Goal: Feedback & Contribution: Leave review/rating

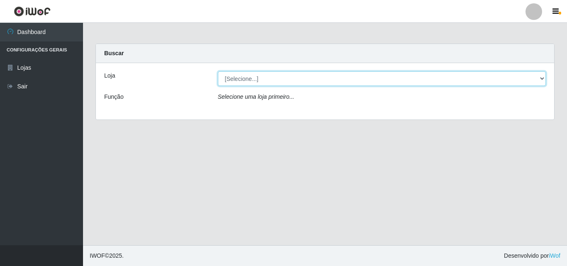
click at [358, 80] on select "[Selecione...] BomQueSó Agreste - Loja 3" at bounding box center [382, 78] width 328 height 15
click at [352, 79] on select "[Selecione...] BomQueSó Agreste - Loja 3" at bounding box center [382, 78] width 328 height 15
click at [269, 81] on select "[Selecione...] BomQueSó Agreste - Loja 3" at bounding box center [382, 78] width 328 height 15
select select "215"
click at [218, 71] on select "[Selecione...] BomQueSó Agreste - Loja 3" at bounding box center [382, 78] width 328 height 15
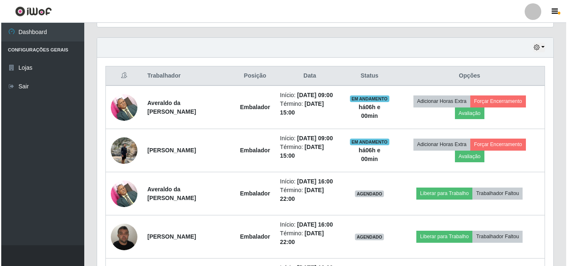
scroll to position [230, 0]
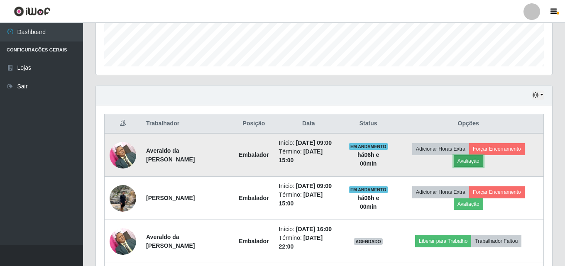
click at [471, 164] on button "Avaliação" at bounding box center [467, 161] width 29 height 12
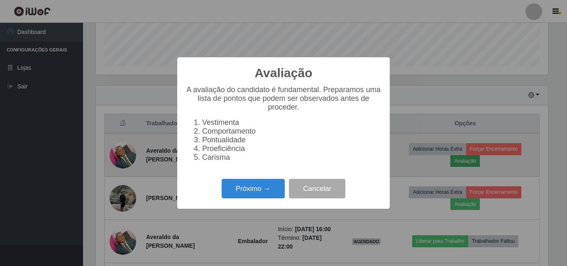
scroll to position [172, 452]
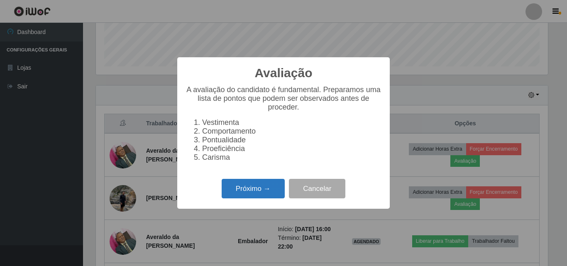
click at [257, 190] on button "Próximo →" at bounding box center [253, 188] width 63 height 19
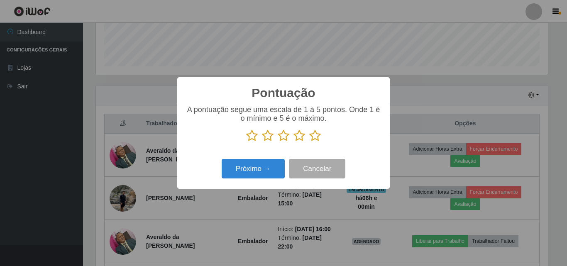
scroll to position [414686, 414406]
click at [312, 139] on icon at bounding box center [315, 135] width 12 height 12
click at [309, 142] on input "radio" at bounding box center [309, 142] width 0 height 0
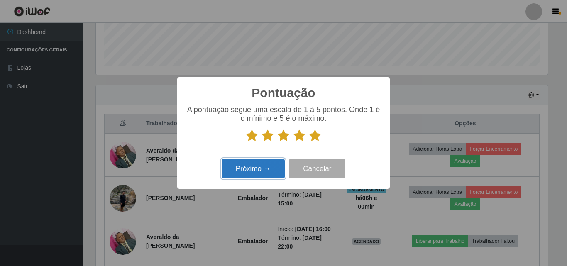
click at [263, 169] on button "Próximo →" at bounding box center [253, 168] width 63 height 19
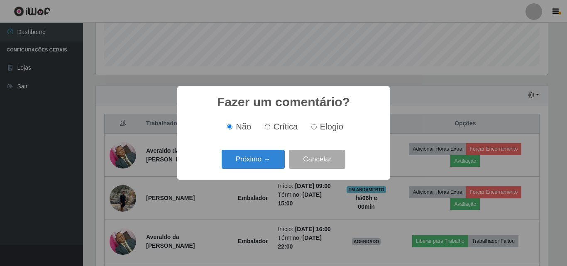
click at [315, 126] on input "Elogio" at bounding box center [313, 126] width 5 height 5
radio input "true"
click at [270, 166] on button "Próximo →" at bounding box center [253, 159] width 63 height 19
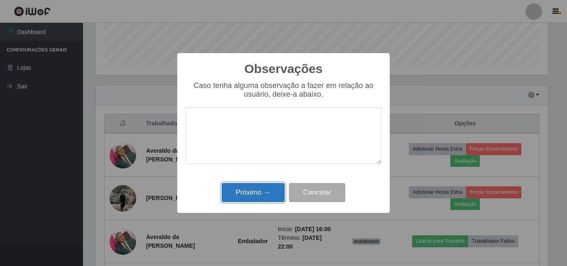
click at [252, 197] on button "Próximo →" at bounding box center [253, 192] width 63 height 19
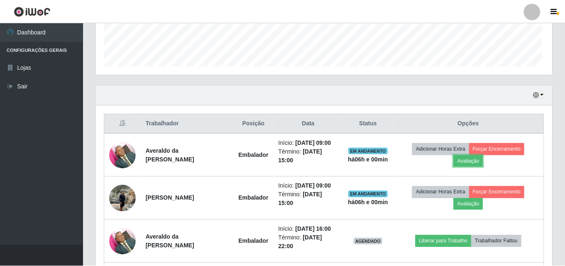
scroll to position [172, 456]
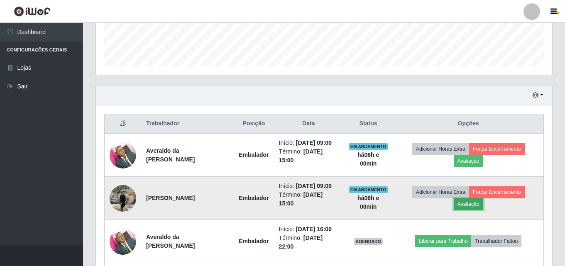
click at [469, 207] on button "Avaliação" at bounding box center [467, 204] width 29 height 12
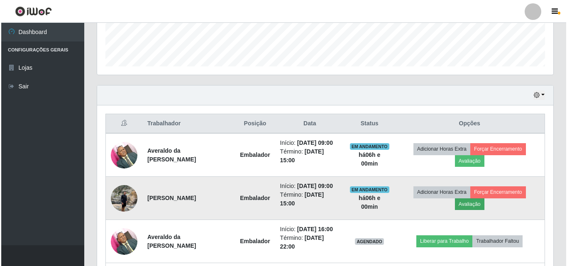
scroll to position [172, 452]
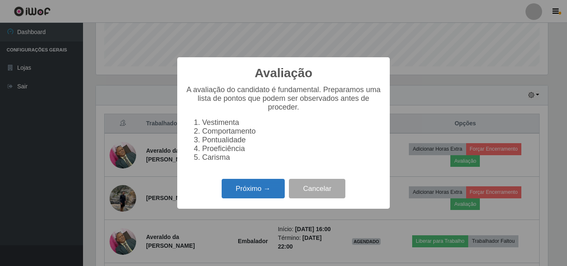
click at [249, 187] on button "Próximo →" at bounding box center [253, 188] width 63 height 19
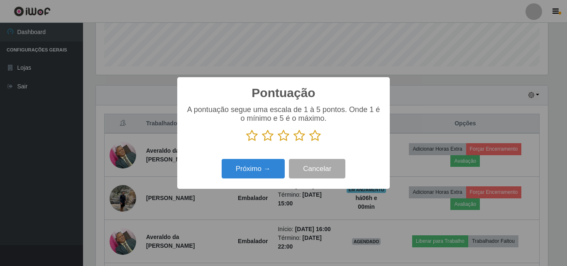
click at [317, 139] on icon at bounding box center [315, 135] width 12 height 12
click at [309, 142] on input "radio" at bounding box center [309, 142] width 0 height 0
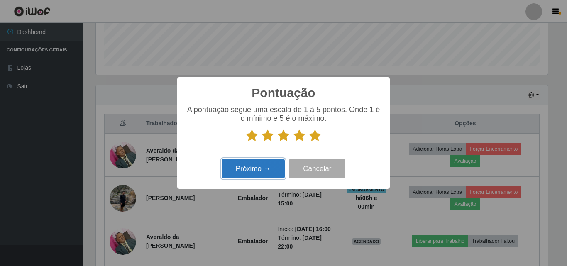
click at [250, 175] on button "Próximo →" at bounding box center [253, 168] width 63 height 19
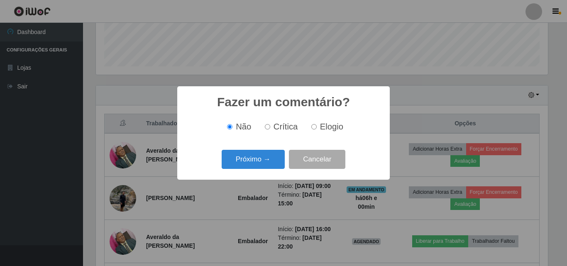
click at [310, 127] on label "Elogio" at bounding box center [325, 127] width 35 height 10
click at [311, 127] on input "Elogio" at bounding box center [313, 126] width 5 height 5
radio input "true"
click at [270, 160] on button "Próximo →" at bounding box center [253, 159] width 63 height 19
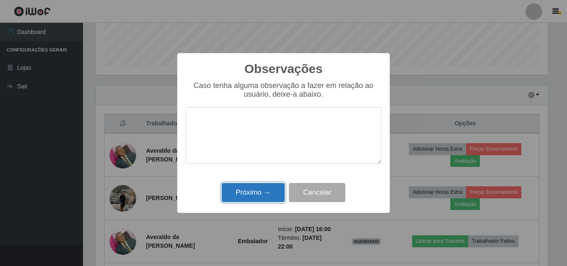
click at [262, 189] on button "Próximo →" at bounding box center [253, 192] width 63 height 19
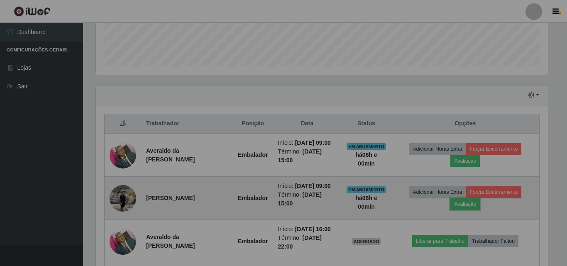
scroll to position [172, 456]
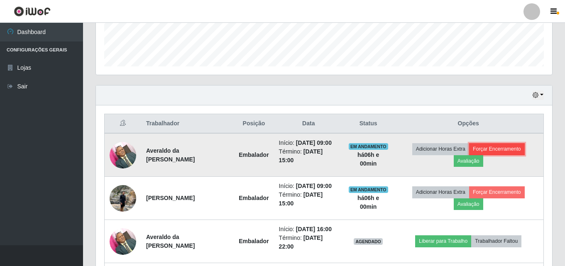
click at [497, 147] on button "Forçar Encerramento" at bounding box center [497, 149] width 56 height 12
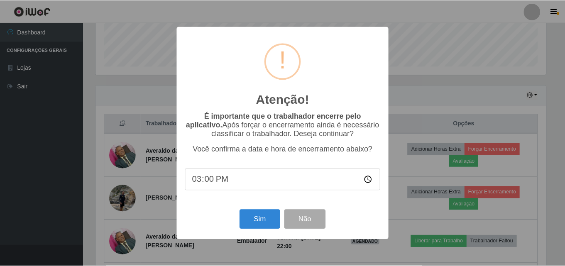
scroll to position [172, 452]
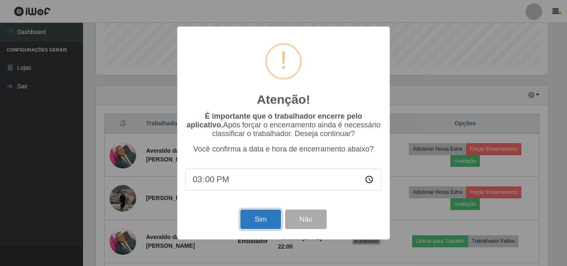
click at [265, 221] on button "Sim" at bounding box center [260, 219] width 40 height 19
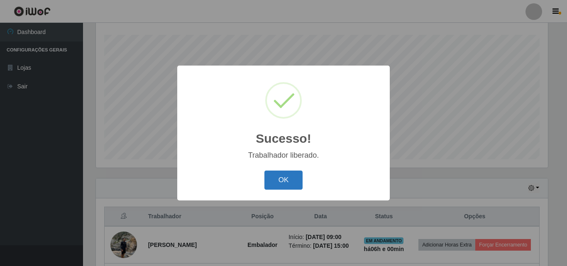
click at [277, 180] on button "OK" at bounding box center [283, 180] width 39 height 19
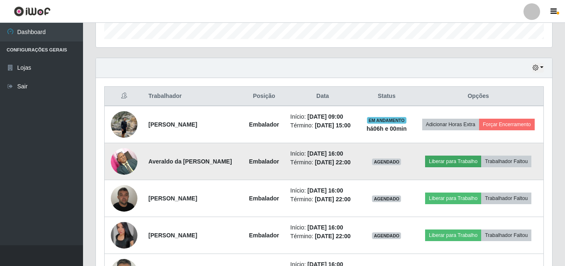
scroll to position [262, 0]
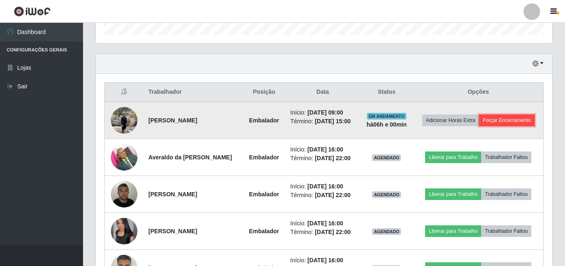
click at [504, 117] on button "Forçar Encerramento" at bounding box center [507, 121] width 56 height 12
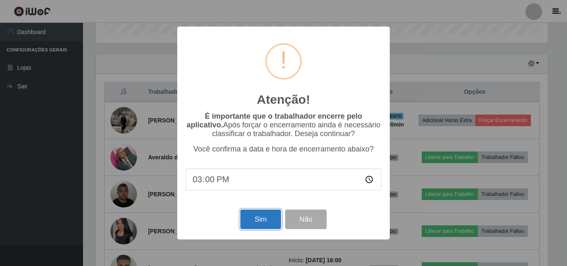
click at [268, 225] on button "Sim" at bounding box center [260, 219] width 40 height 19
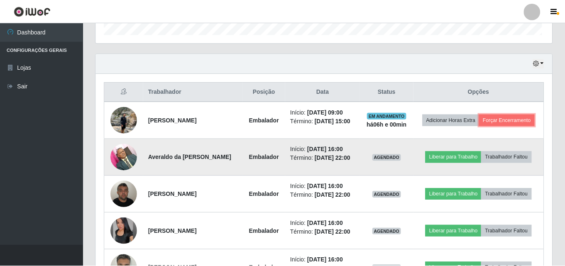
scroll to position [0, 0]
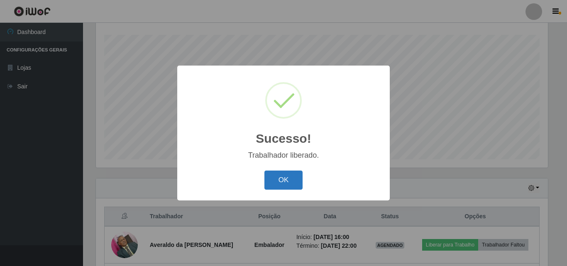
click at [298, 182] on button "OK" at bounding box center [283, 180] width 39 height 19
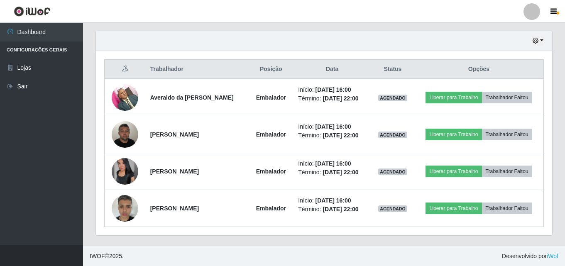
scroll to position [285, 0]
